Goal: Information Seeking & Learning: Learn about a topic

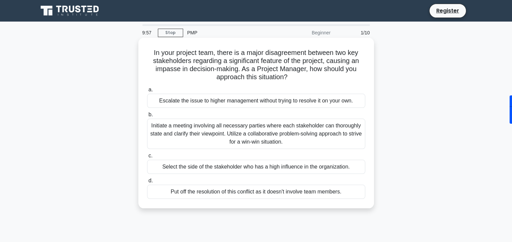
click at [182, 102] on div "Escalate the issue to higher management without trying to resolve it on your ow…" at bounding box center [256, 101] width 218 height 14
click at [147, 92] on input "a. Escalate the issue to higher management without trying to resolve it on your…" at bounding box center [147, 90] width 0 height 4
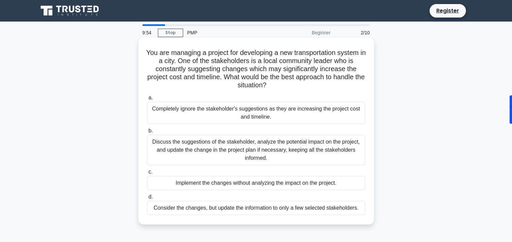
drag, startPoint x: 199, startPoint y: 165, endPoint x: 192, endPoint y: 153, distance: 13.4
click at [192, 153] on div "a. Completely ignore the stakeholder's suggestions as they are increasing the p…" at bounding box center [256, 154] width 226 height 124
click at [192, 153] on div "Discuss the suggestions of the stakeholder, analyze the potential impact on the…" at bounding box center [256, 150] width 218 height 30
